Goal: Transaction & Acquisition: Purchase product/service

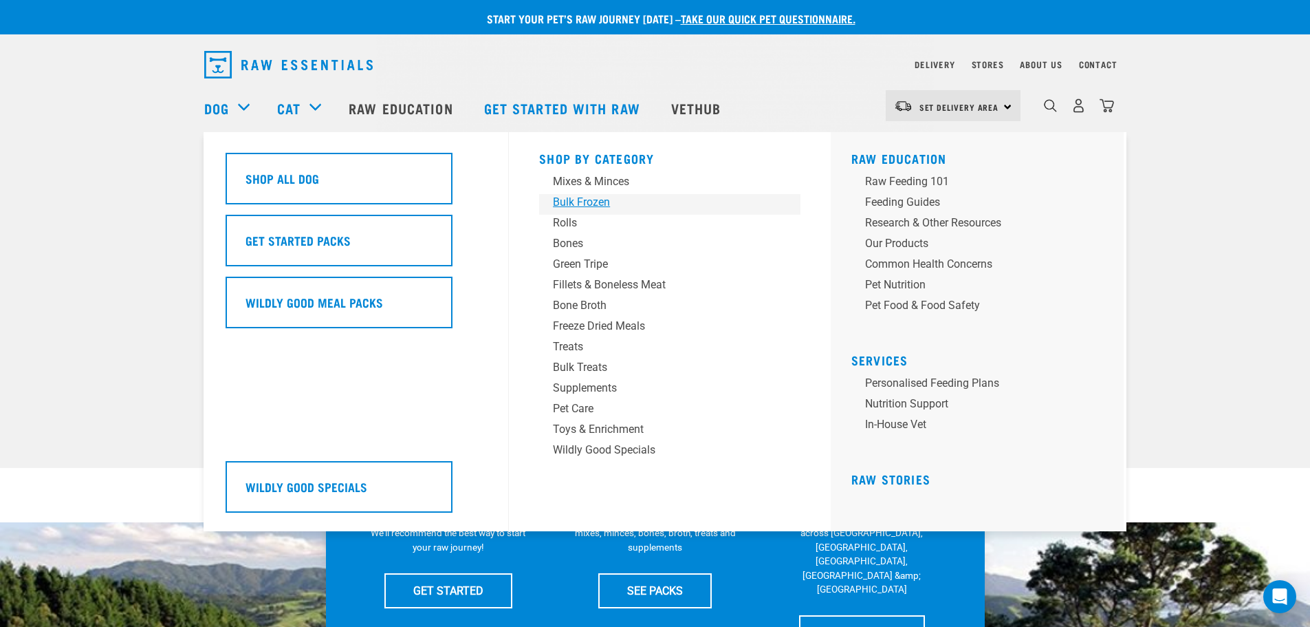
click at [589, 201] on div "Bulk Frozen" at bounding box center [660, 202] width 215 height 17
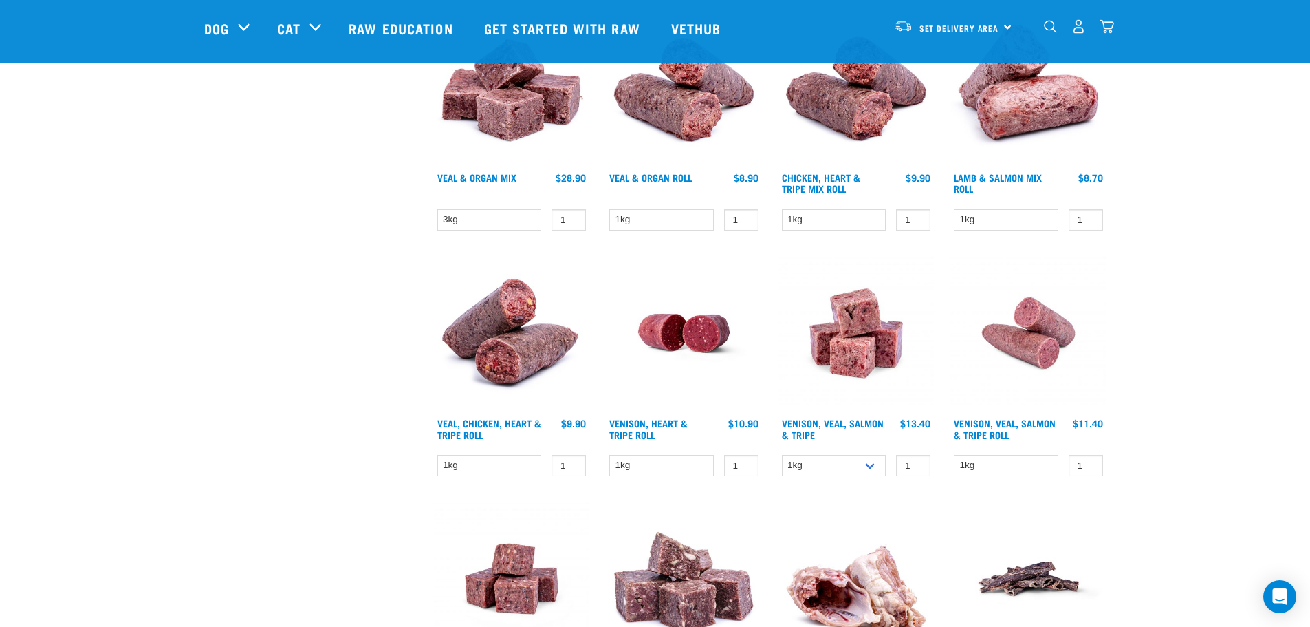
scroll to position [756, 0]
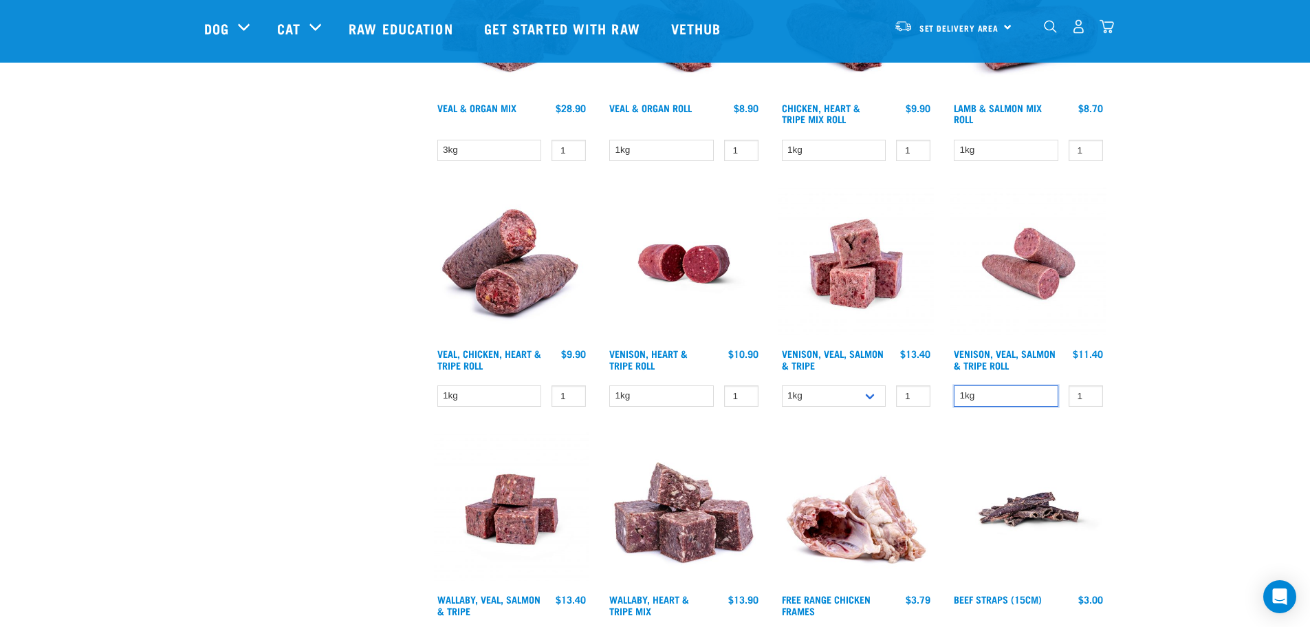
click at [1021, 396] on select "1kg" at bounding box center [1006, 395] width 105 height 21
click at [1142, 400] on div "Start your pet’s raw journey today – take our quick pet questionnaire. Delivery…" at bounding box center [655, 349] width 1310 height 2210
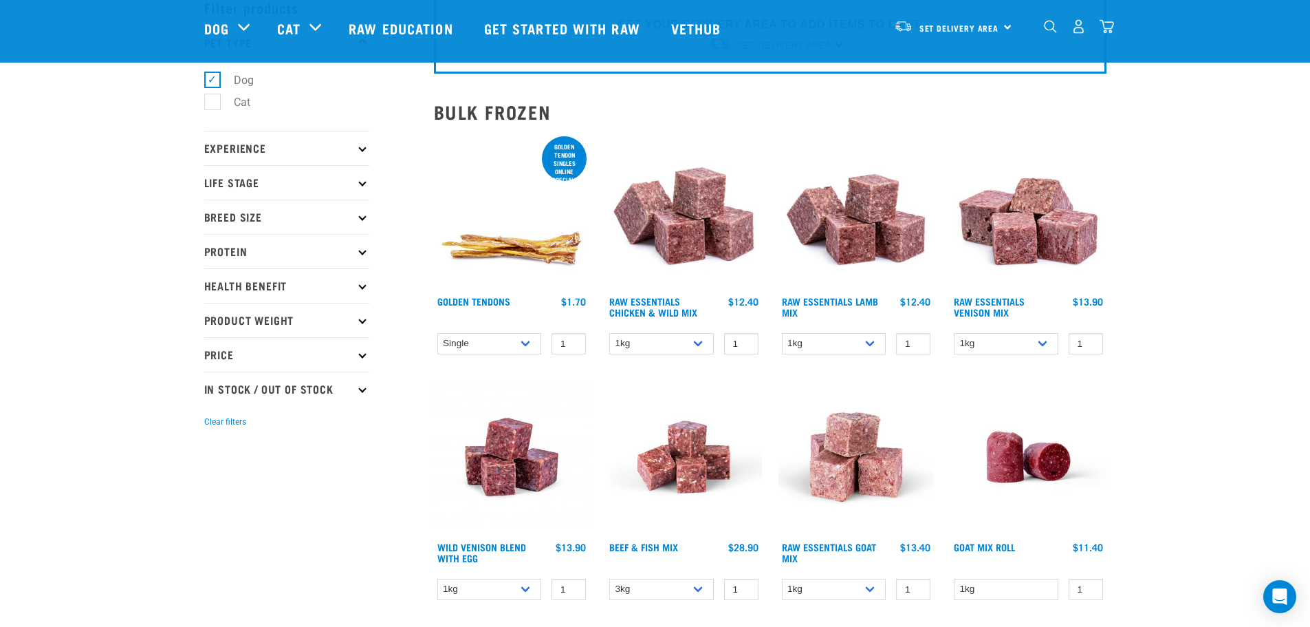
scroll to position [0, 0]
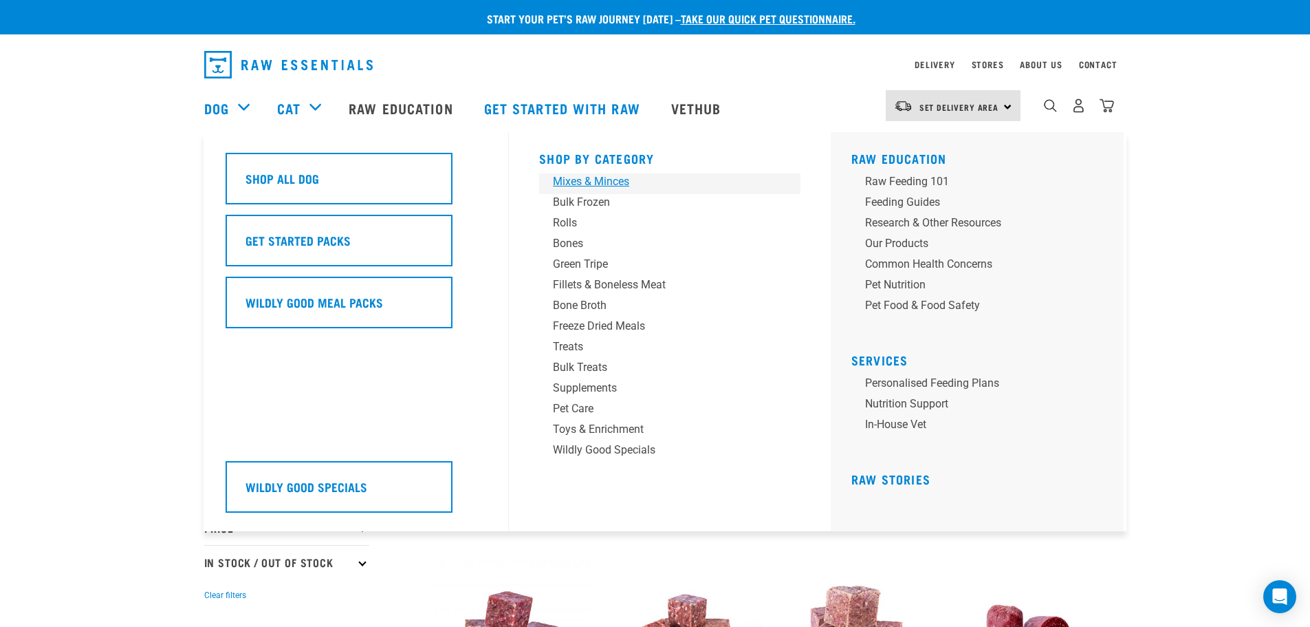
drag, startPoint x: 585, startPoint y: 175, endPoint x: 622, endPoint y: 188, distance: 38.7
click at [585, 175] on div "Mixes & Minces" at bounding box center [660, 181] width 215 height 17
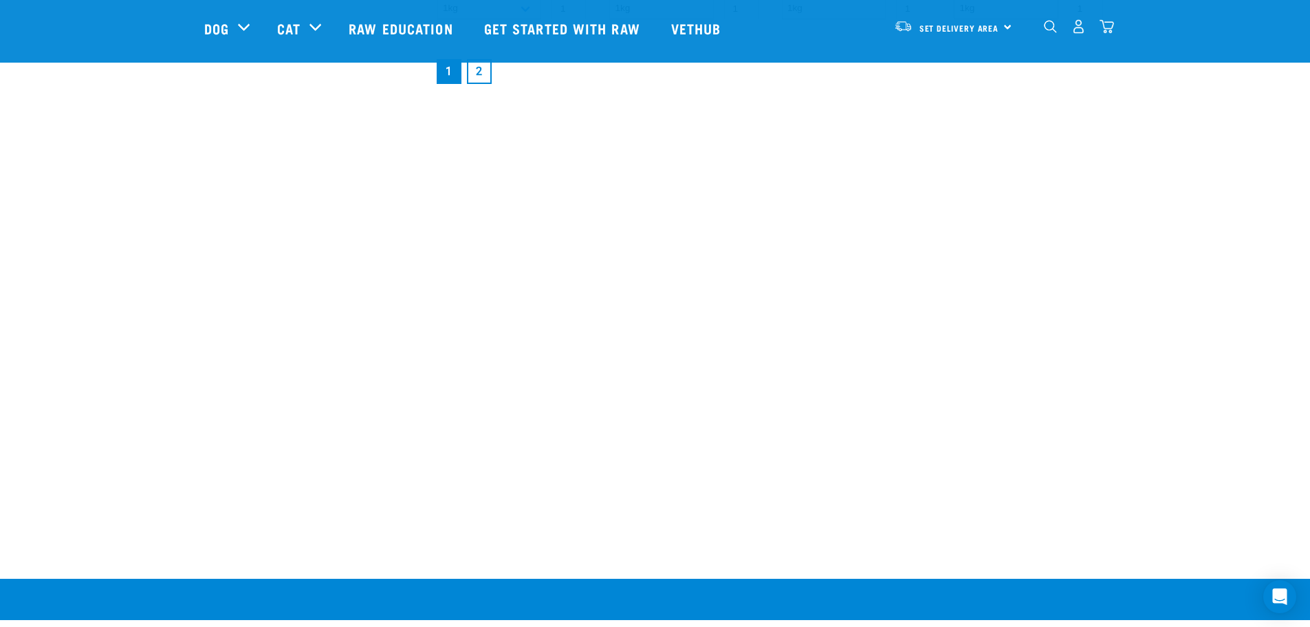
scroll to position [1926, 0]
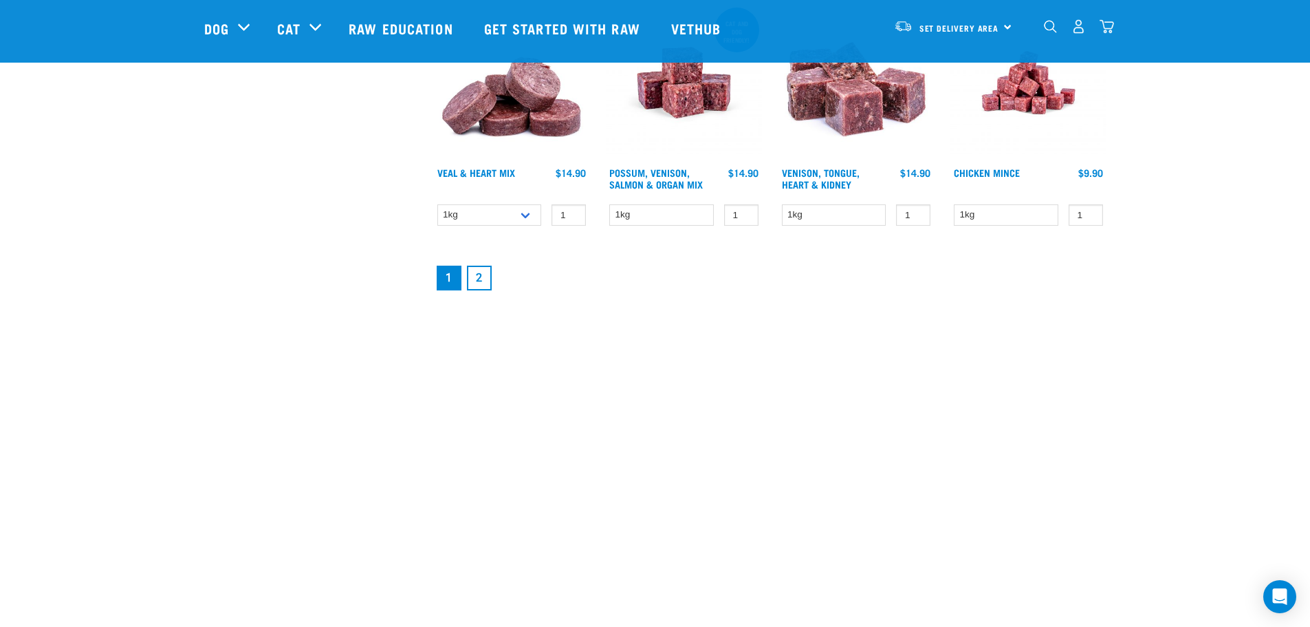
click at [478, 274] on link "2" at bounding box center [479, 277] width 25 height 25
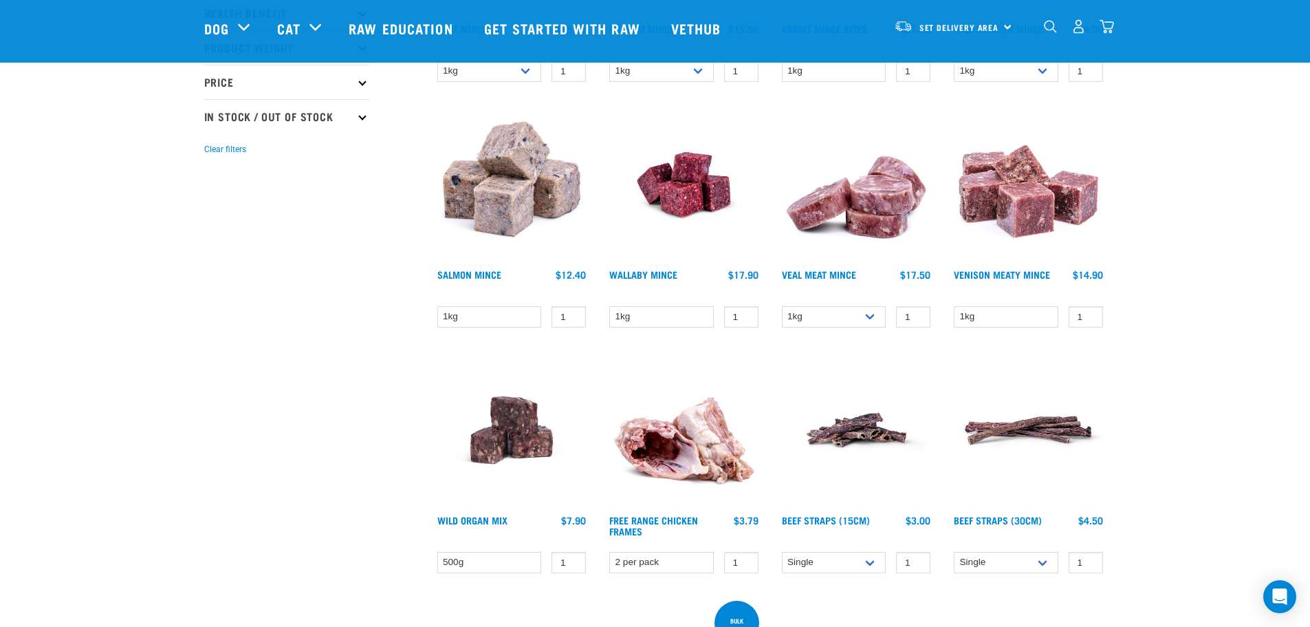
scroll to position [344, 0]
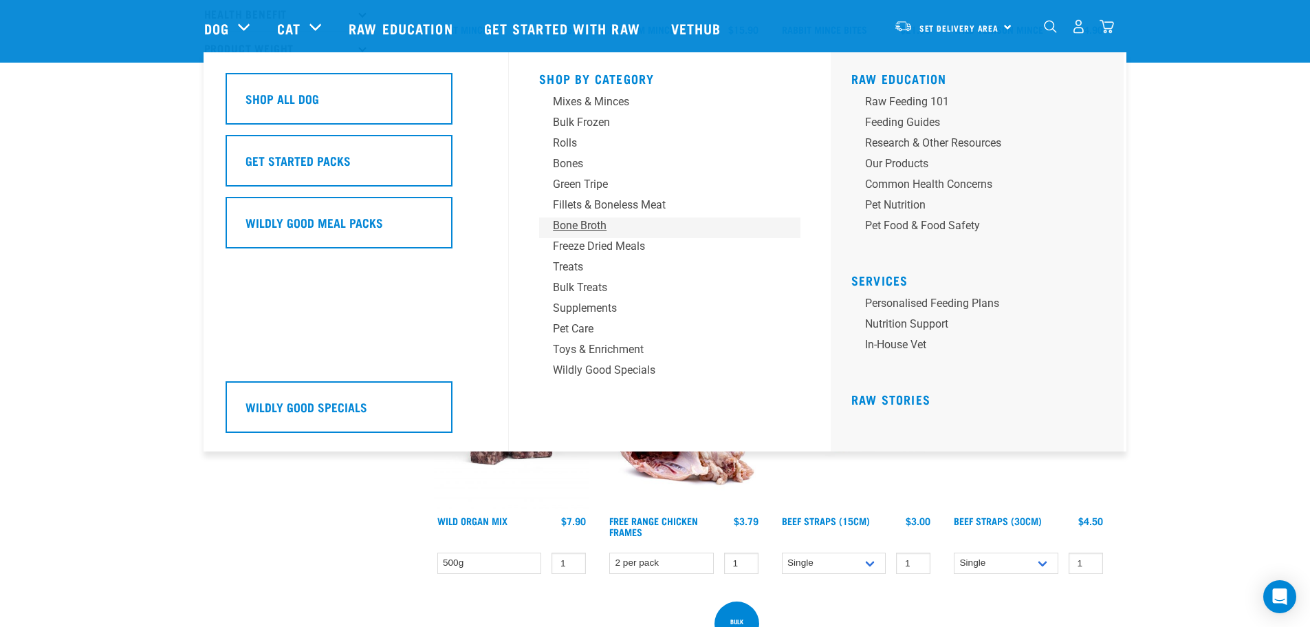
click at [571, 228] on div "Bone Broth" at bounding box center [660, 225] width 215 height 17
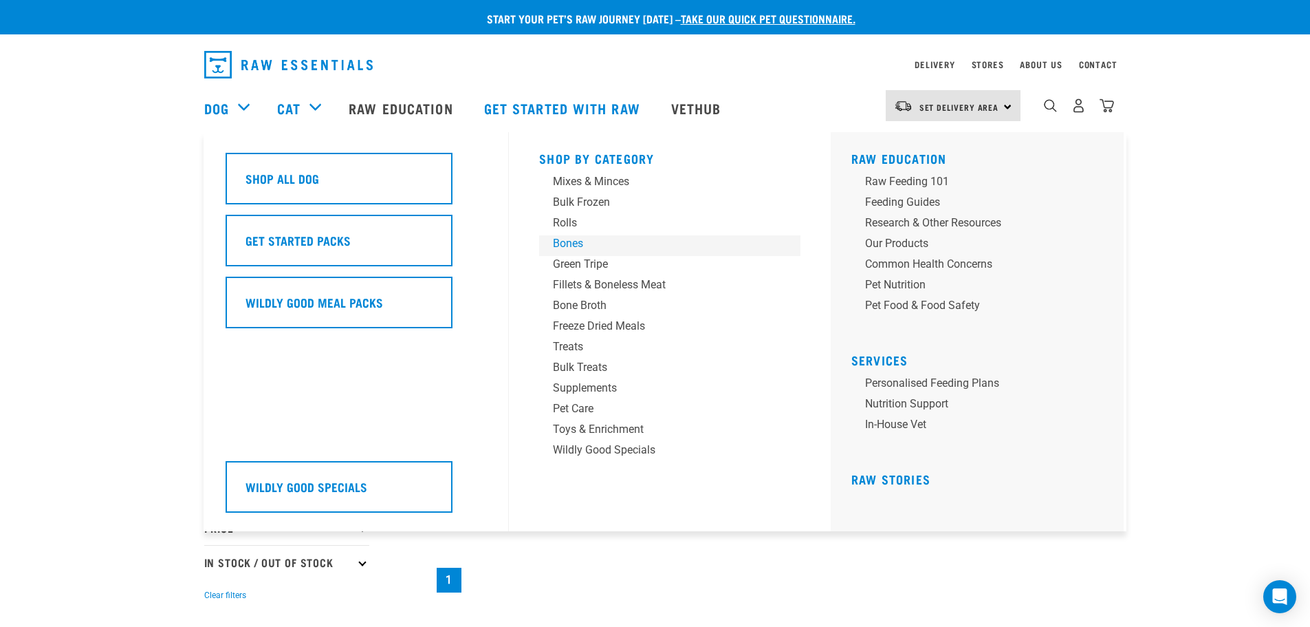
drag, startPoint x: 579, startPoint y: 235, endPoint x: 849, endPoint y: 265, distance: 272.0
click at [579, 235] on div "Bones" at bounding box center [660, 243] width 215 height 17
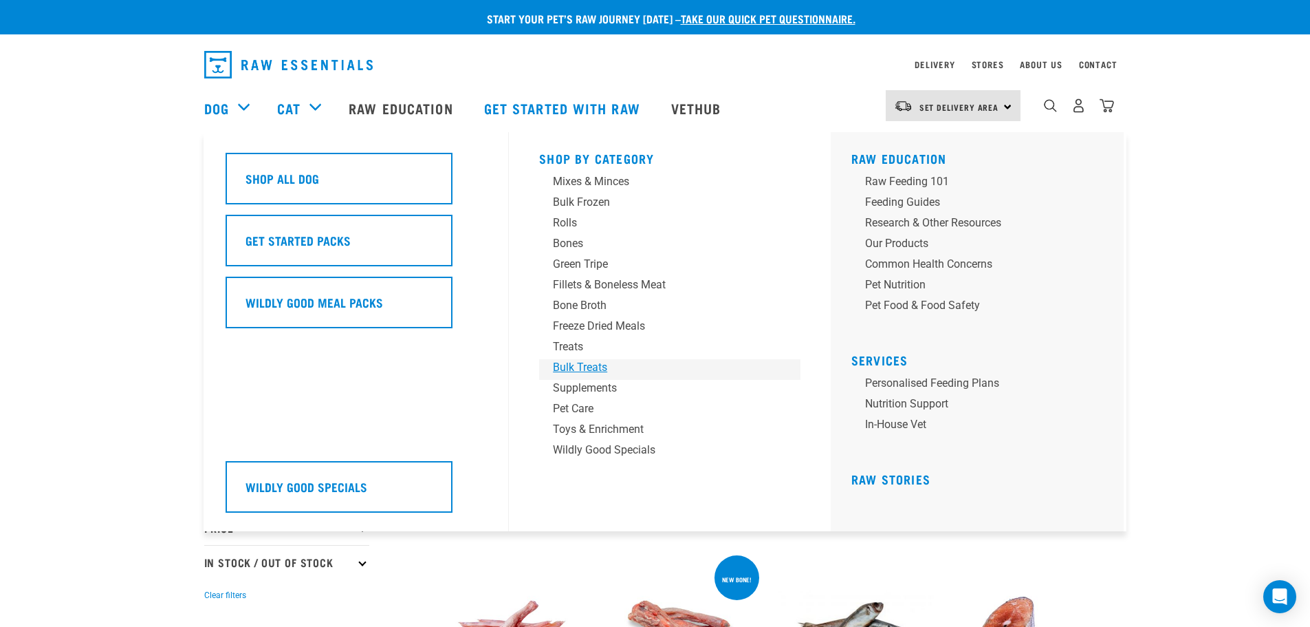
click at [582, 369] on div "Bulk Treats" at bounding box center [660, 367] width 215 height 17
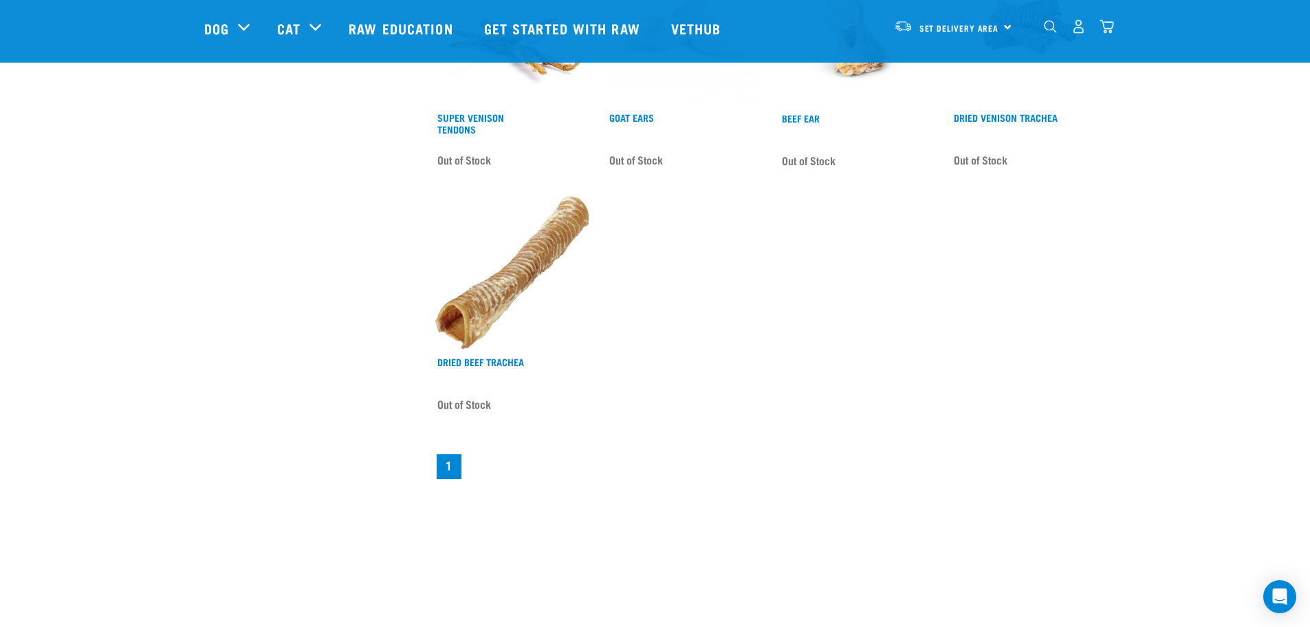
scroll to position [963, 0]
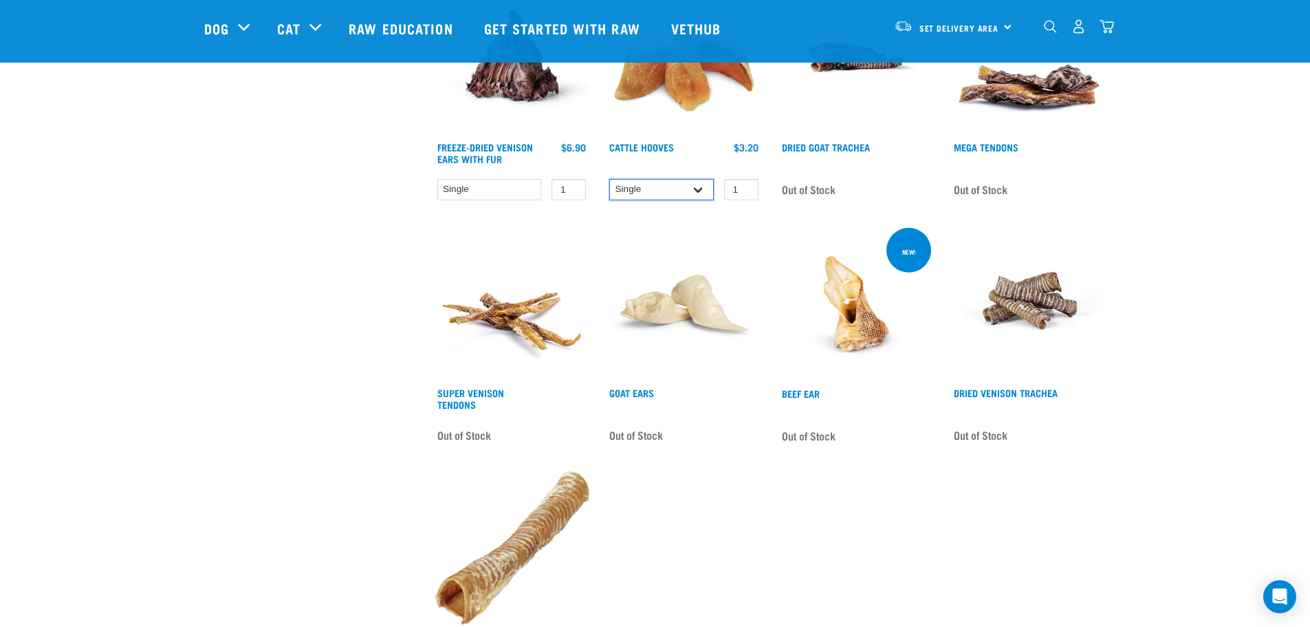
click at [682, 184] on select "Single 10 per pack Bulk (30 pack)" at bounding box center [661, 189] width 105 height 21
click at [609, 179] on select "Single 10 per pack Bulk (30 pack)" at bounding box center [661, 189] width 105 height 21
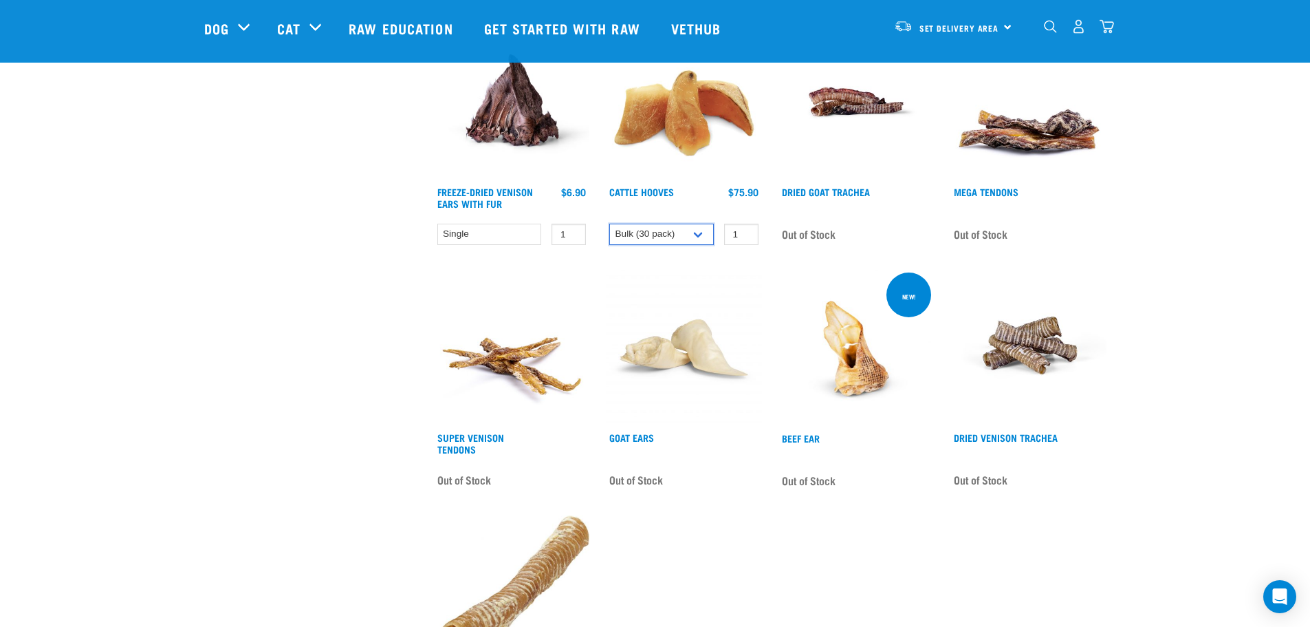
scroll to position [894, 0]
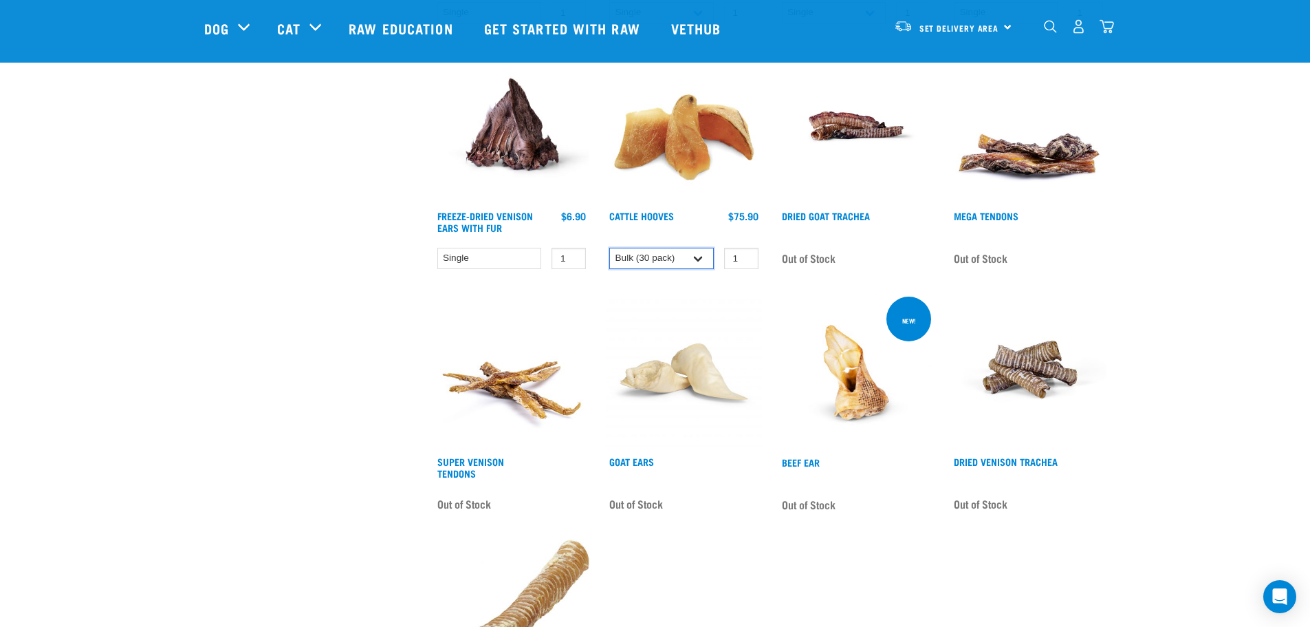
click at [662, 259] on select "Single 10 per pack Bulk (30 pack)" at bounding box center [661, 258] width 105 height 21
select select "724"
click at [609, 248] on select "Single 10 per pack Bulk (30 pack)" at bounding box center [661, 258] width 105 height 21
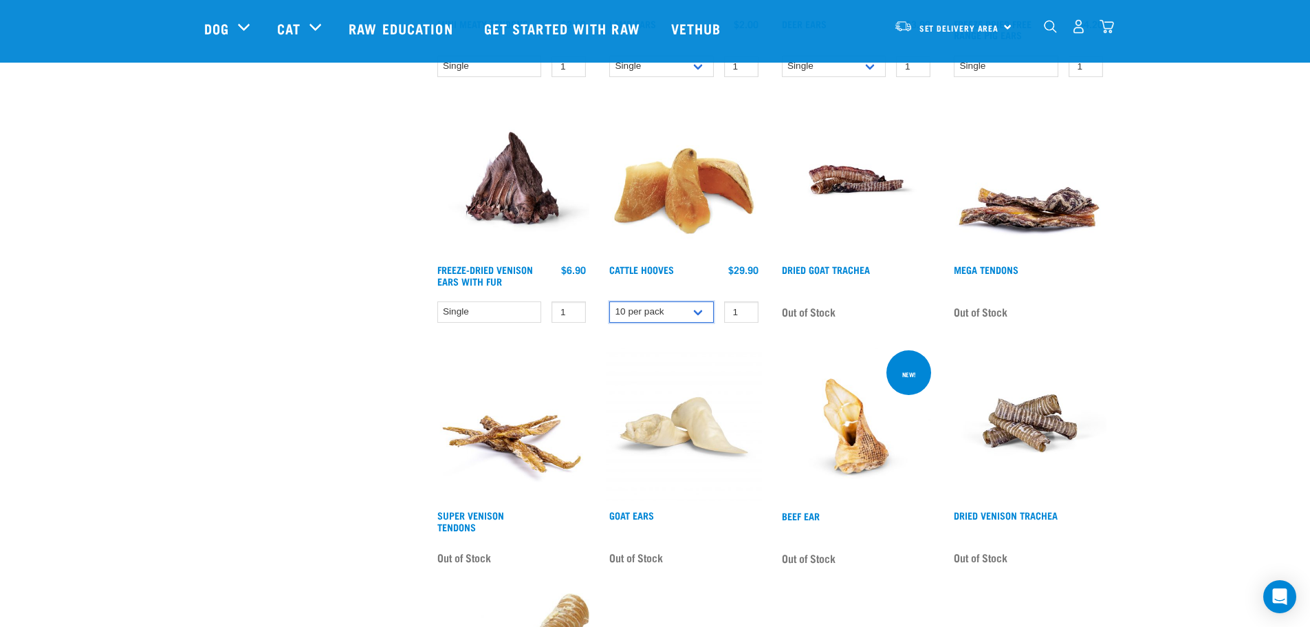
scroll to position [825, 0]
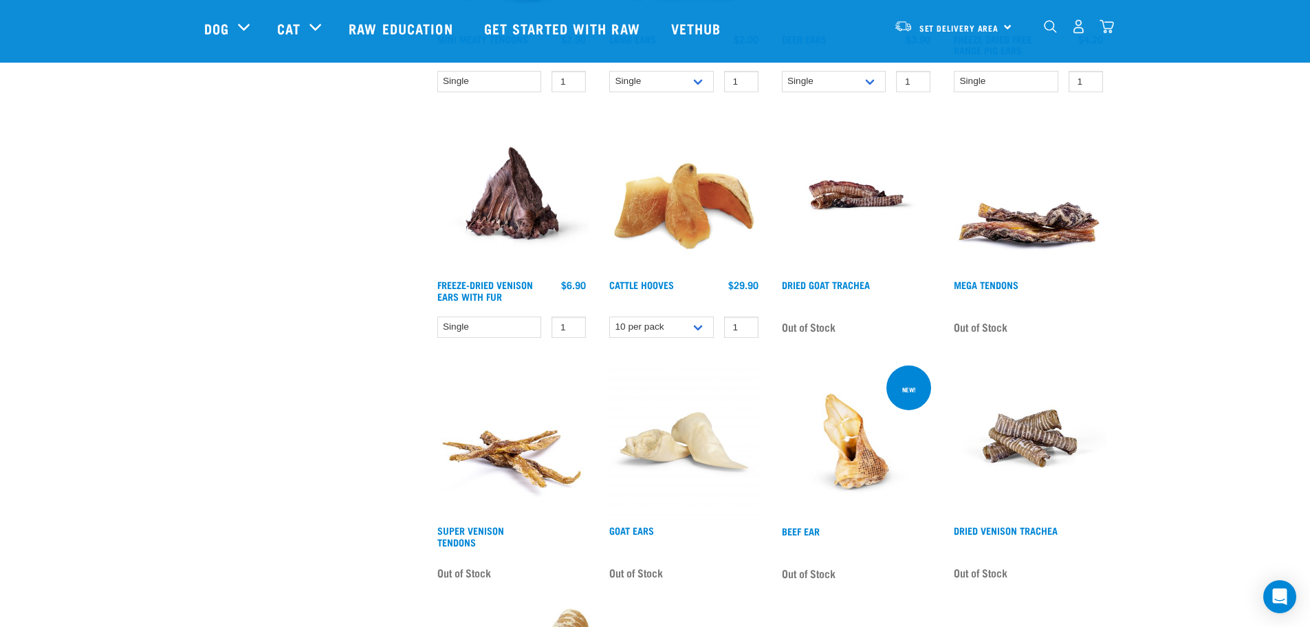
click at [134, 274] on div "Start your pet’s raw journey [DATE] – take our quick pet questionnaire. Deliver…" at bounding box center [655, 34] width 1310 height 1719
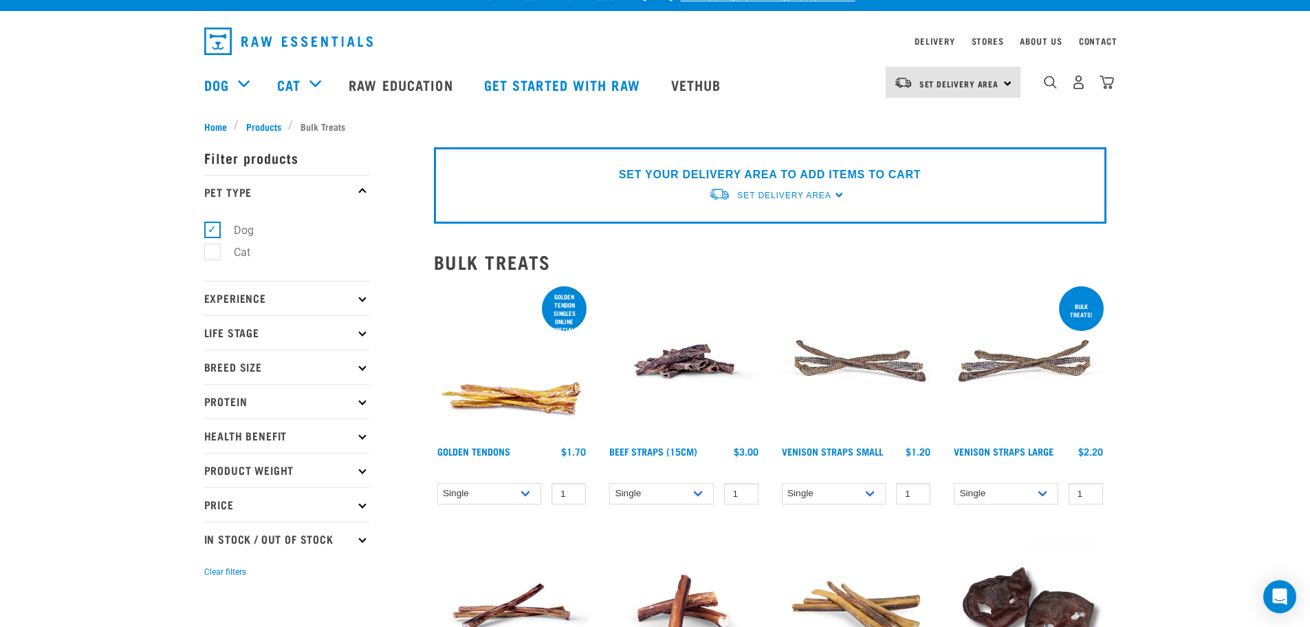
scroll to position [0, 0]
